Goal: Task Accomplishment & Management: Use online tool/utility

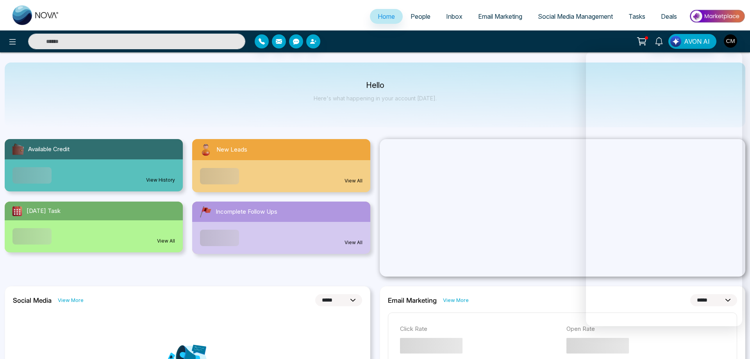
select select "*"
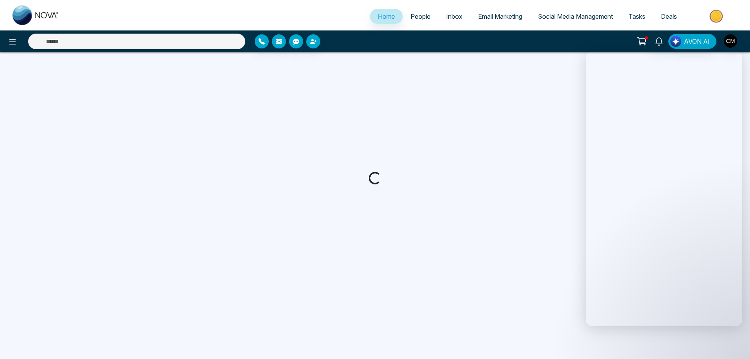
select select "*"
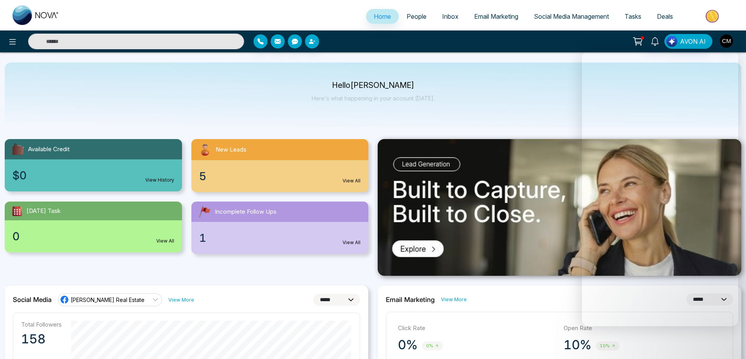
click at [228, 236] on div "1 View All" at bounding box center [279, 238] width 177 height 32
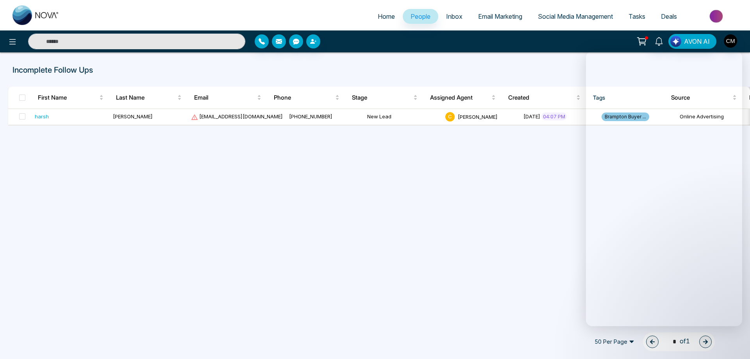
click at [448, 19] on span "Inbox" at bounding box center [454, 16] width 16 height 8
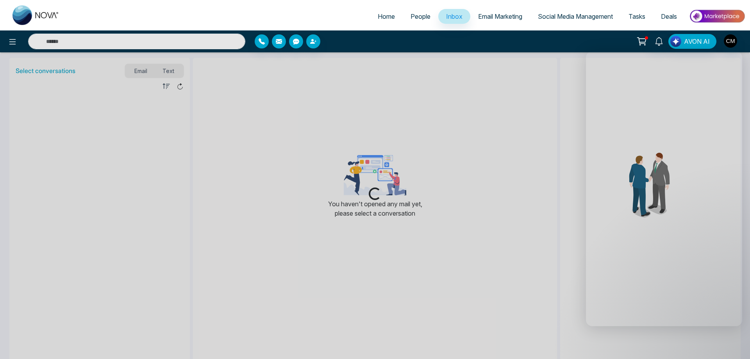
click at [38, 16] on img at bounding box center [35, 15] width 47 height 20
select select "*"
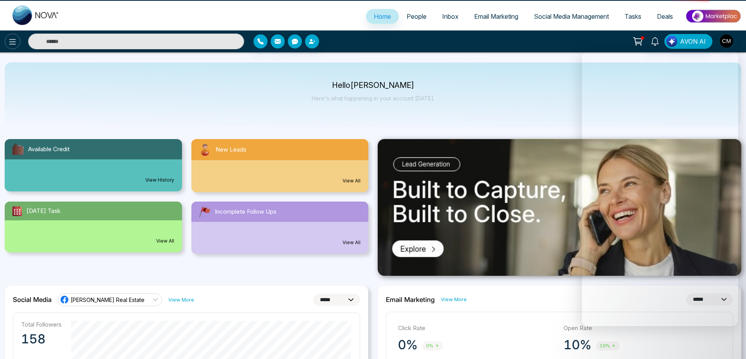
click at [11, 37] on icon at bounding box center [12, 41] width 9 height 9
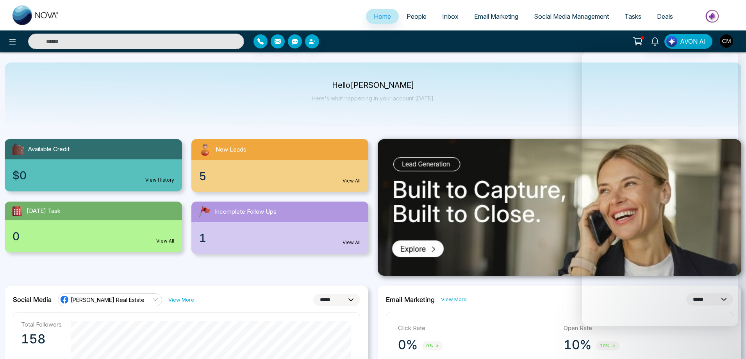
click at [17, 50] on div "AVON AI" at bounding box center [373, 41] width 746 height 22
click at [14, 44] on icon at bounding box center [12, 41] width 9 height 9
click at [15, 43] on icon at bounding box center [12, 41] width 9 height 9
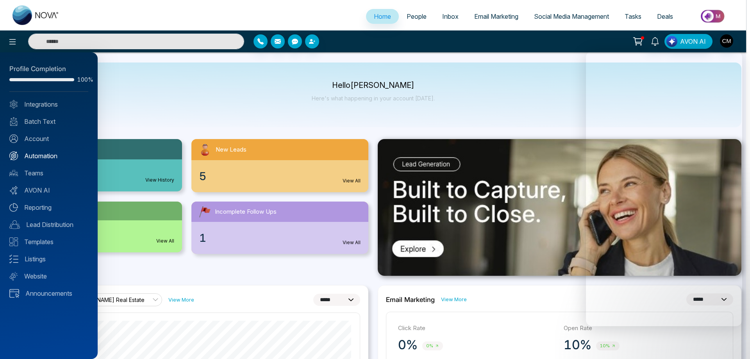
click at [48, 152] on link "Automation" at bounding box center [48, 155] width 79 height 9
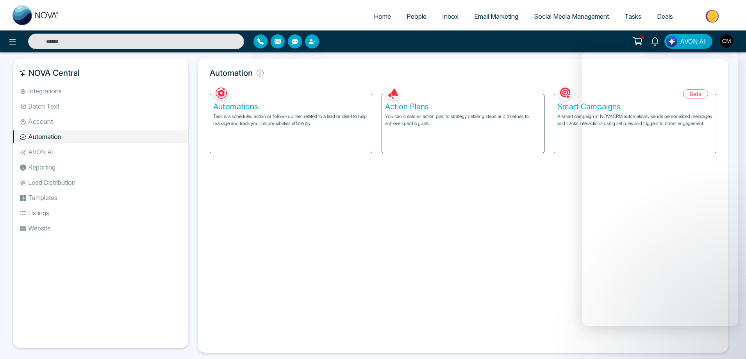
click at [331, 138] on div "Automations Task is a scheduled action or follow-up item related to a lead or c…" at bounding box center [291, 123] width 162 height 59
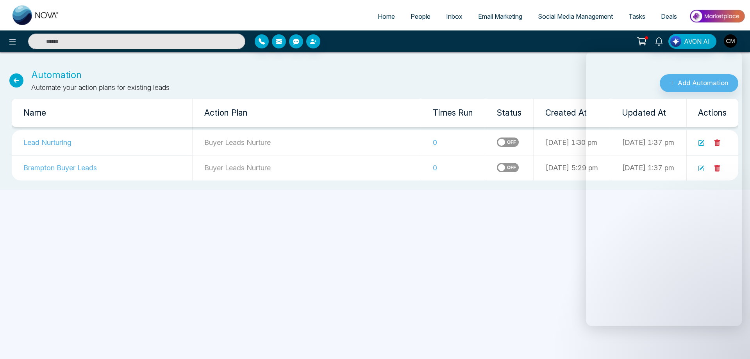
click at [497, 168] on label at bounding box center [508, 167] width 22 height 9
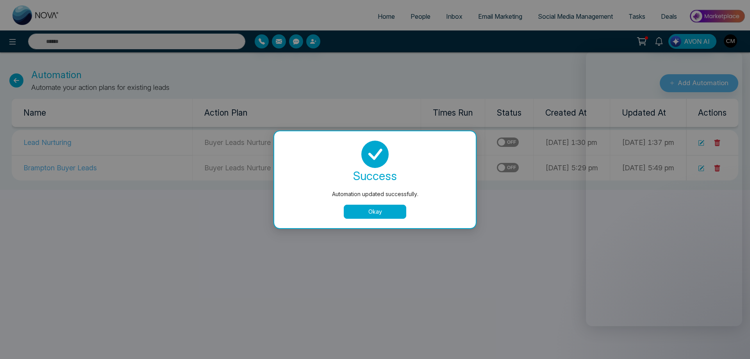
click at [355, 200] on div "success Automation updated successfully. Okay" at bounding box center [375, 180] width 183 height 78
click at [356, 203] on div "success Automation updated successfully. Okay" at bounding box center [375, 180] width 183 height 78
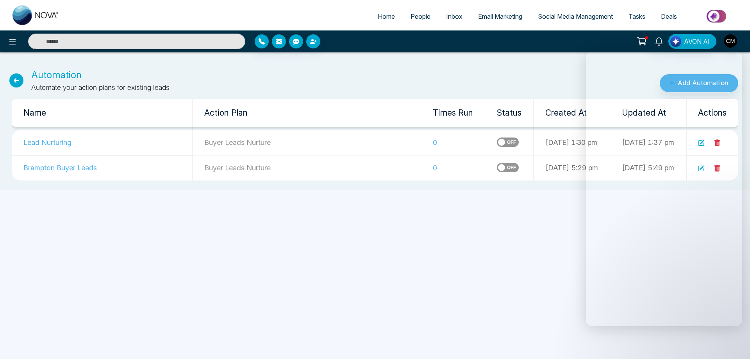
click at [358, 207] on div "Home People Inbox Email Marketing Social Media Management Tasks Deals AVON AI A…" at bounding box center [375, 179] width 750 height 359
